Goal: Complete application form: Complete application form

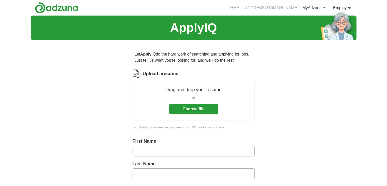
click at [146, 150] on input "text" at bounding box center [194, 151] width 122 height 11
click at [272, 90] on div "Let ApplyIQ do the hard work of searching and applying for jobs. Just tell us w…" at bounding box center [193, 186] width 163 height 284
click at [204, 107] on button "Choose file" at bounding box center [193, 109] width 49 height 11
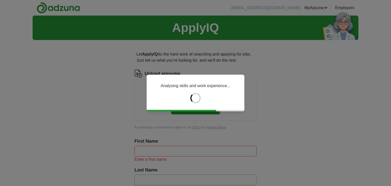
click at [153, 149] on div "Analysing skills and work experience..." at bounding box center [195, 93] width 391 height 186
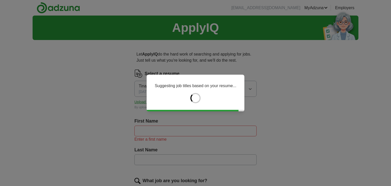
type input "****"
type input "*********"
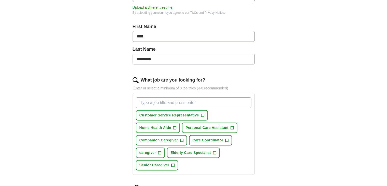
scroll to position [101, 0]
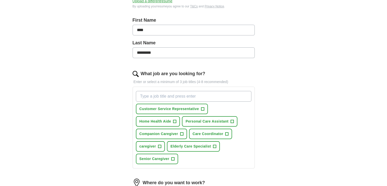
click at [145, 94] on input "What job are you looking for?" at bounding box center [194, 96] width 116 height 11
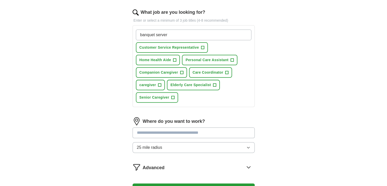
scroll to position [165, 0]
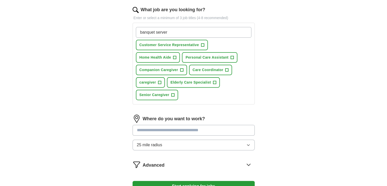
type input "banquet server"
click at [147, 129] on div "Where do you want to work? 25 mile radius" at bounding box center [194, 135] width 122 height 40
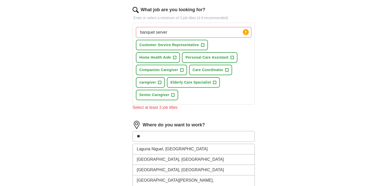
type input "*"
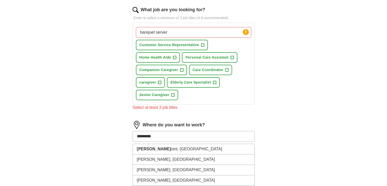
type input "**********"
click at [164, 147] on li "Dana Point , CA" at bounding box center [194, 149] width 122 height 10
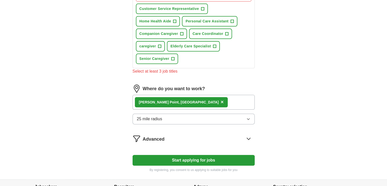
scroll to position [202, 0]
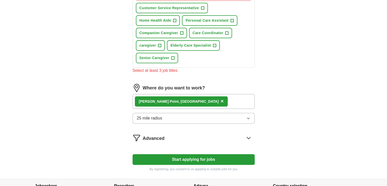
click at [198, 157] on button "Start applying for jobs" at bounding box center [194, 159] width 122 height 11
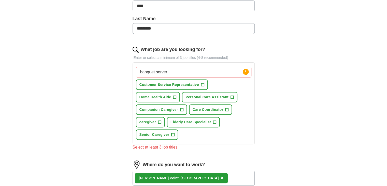
scroll to position [125, 0]
click at [178, 72] on input "banquet server" at bounding box center [194, 72] width 116 height 11
click at [199, 84] on button "Customer Service Representative +" at bounding box center [172, 85] width 72 height 10
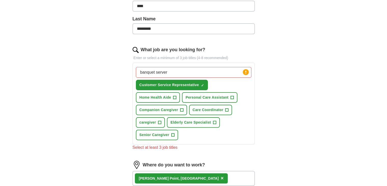
click at [175, 70] on input "banquet server" at bounding box center [194, 72] width 116 height 11
type input "b"
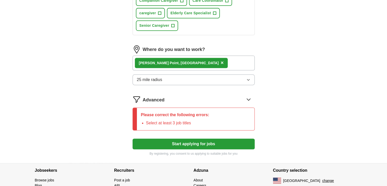
scroll to position [239, 0]
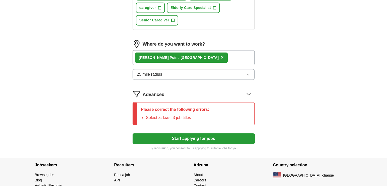
click at [199, 137] on button "Start applying for jobs" at bounding box center [194, 138] width 122 height 11
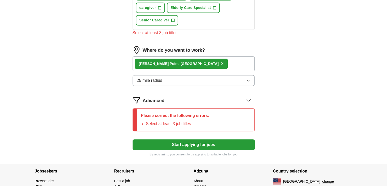
click at [182, 144] on button "Start applying for jobs" at bounding box center [194, 144] width 122 height 11
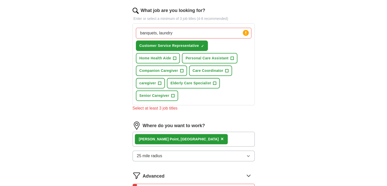
scroll to position [163, 0]
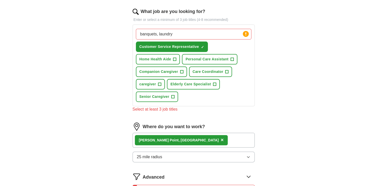
click at [182, 33] on input "banquets, laundry" at bounding box center [194, 34] width 116 height 11
type input "banquets"
click at [158, 82] on span "+" at bounding box center [159, 84] width 3 height 4
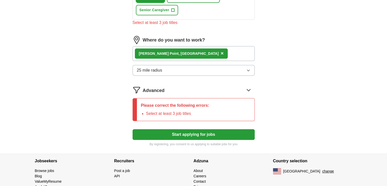
scroll to position [250, 0]
click at [194, 133] on button "Start applying for jobs" at bounding box center [194, 134] width 122 height 11
click at [199, 130] on button "Start applying for jobs" at bounding box center [194, 134] width 122 height 11
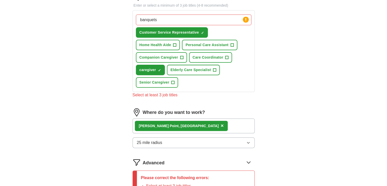
scroll to position [179, 0]
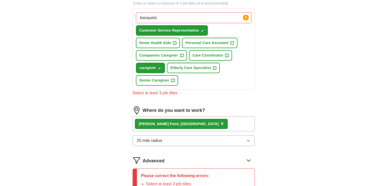
click at [188, 121] on div "Dana Point , CA ×" at bounding box center [194, 123] width 122 height 15
click at [184, 58] on button "Companion Caregiver +" at bounding box center [161, 55] width 51 height 10
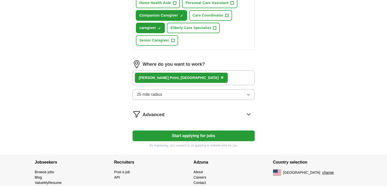
scroll to position [220, 0]
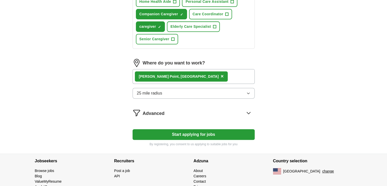
click at [216, 129] on button "Start applying for jobs" at bounding box center [194, 134] width 122 height 11
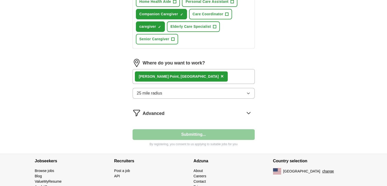
select select "**"
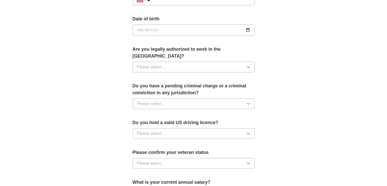
scroll to position [0, 0]
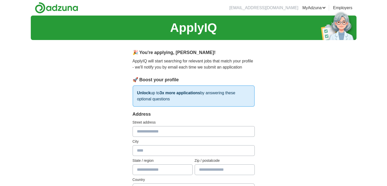
click at [150, 129] on input "text" at bounding box center [194, 131] width 122 height 11
type input "**********"
type input "**"
type input "*****"
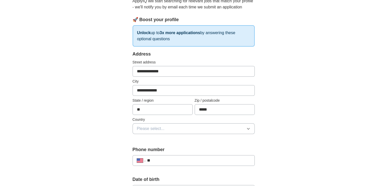
scroll to position [62, 0]
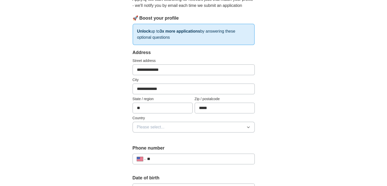
click at [149, 127] on span "Please select..." at bounding box center [151, 127] width 28 height 6
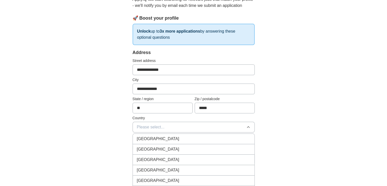
click at [164, 148] on div "United States" at bounding box center [194, 149] width 114 height 6
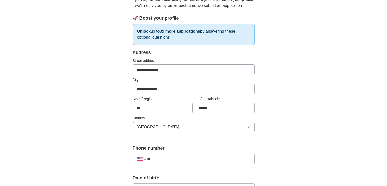
click at [164, 156] on input "**" at bounding box center [198, 159] width 103 height 6
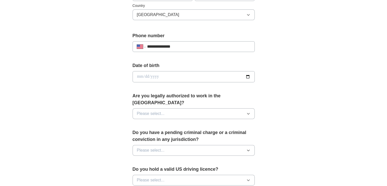
scroll to position [174, 0]
type input "**********"
click at [148, 76] on input "date" at bounding box center [194, 76] width 122 height 11
click at [141, 75] on input "date" at bounding box center [194, 76] width 122 height 11
type input "**********"
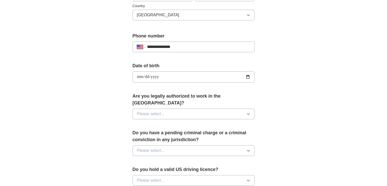
click at [148, 111] on span "Please select..." at bounding box center [151, 114] width 28 height 6
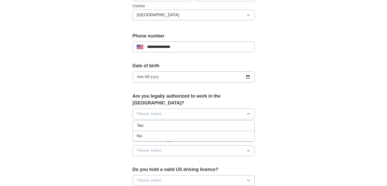
click at [150, 122] on div "Yes" at bounding box center [194, 125] width 114 height 6
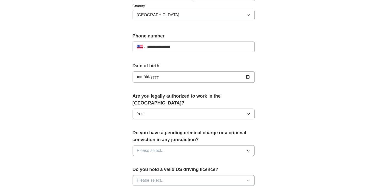
click at [152, 147] on span "Please select..." at bounding box center [151, 150] width 28 height 6
click at [144, 170] on div "No" at bounding box center [194, 173] width 114 height 6
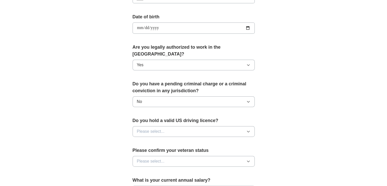
scroll to position [223, 0]
click at [144, 128] on span "Please select..." at bounding box center [151, 131] width 28 height 6
click at [143, 140] on span "Yes" at bounding box center [140, 143] width 7 height 6
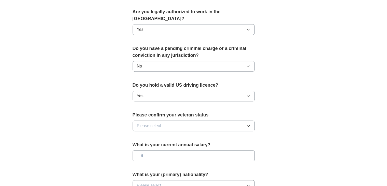
scroll to position [260, 0]
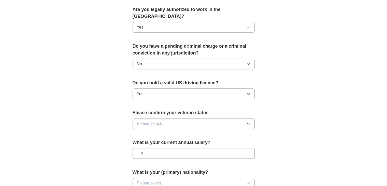
click at [149, 120] on span "Please select..." at bounding box center [151, 123] width 28 height 6
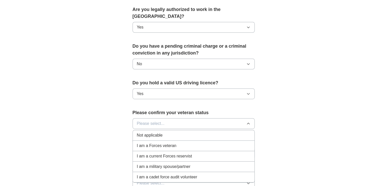
click at [158, 132] on span "Not applicable" at bounding box center [150, 135] width 26 height 6
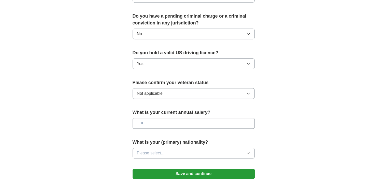
scroll to position [297, 0]
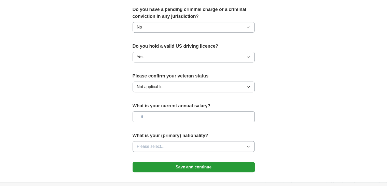
click at [158, 111] on input "text" at bounding box center [194, 116] width 122 height 11
click at [151, 143] on span "Please select..." at bounding box center [151, 146] width 28 height 6
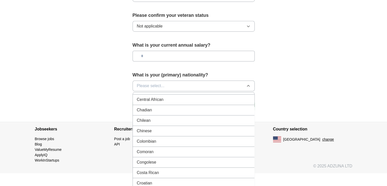
scroll to position [382, 0]
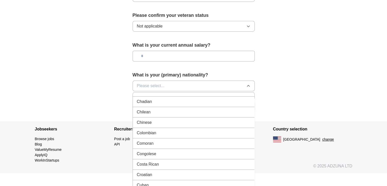
click at [150, 119] on span "Chinese" at bounding box center [144, 122] width 15 height 6
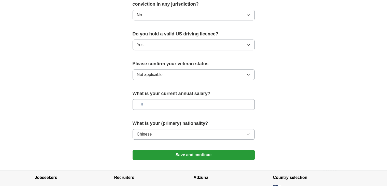
scroll to position [309, 0]
click at [150, 99] on input "text" at bounding box center [194, 104] width 122 height 11
type input "*******"
click at [203, 150] on button "Save and continue" at bounding box center [194, 155] width 122 height 10
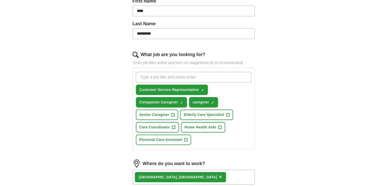
scroll to position [119, 0]
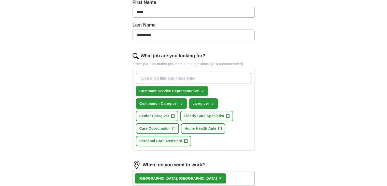
click at [171, 77] on input "What job are you looking for?" at bounding box center [194, 78] width 116 height 11
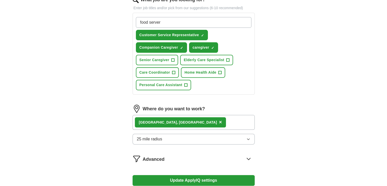
scroll to position [248, 0]
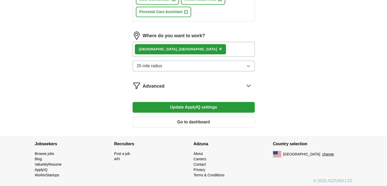
type input "food server"
click at [192, 104] on button "Update ApplyIQ settings" at bounding box center [194, 107] width 122 height 11
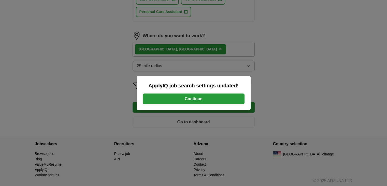
click at [206, 99] on button "Continue" at bounding box center [194, 98] width 102 height 11
